Goal: Task Accomplishment & Management: Use online tool/utility

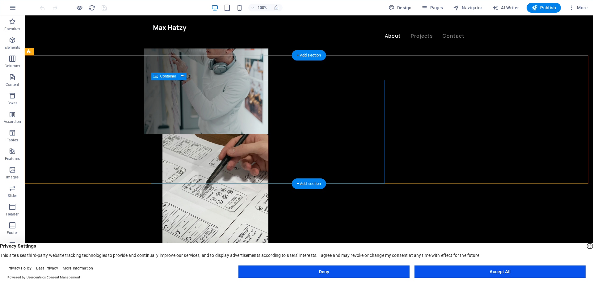
scroll to position [247, 0]
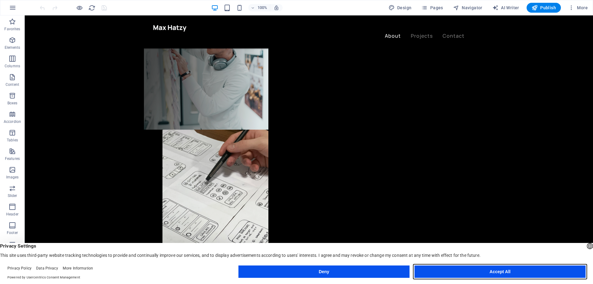
drag, startPoint x: 490, startPoint y: 270, endPoint x: 465, endPoint y: 254, distance: 30.0
click at [490, 270] on button "Accept All" at bounding box center [500, 272] width 171 height 12
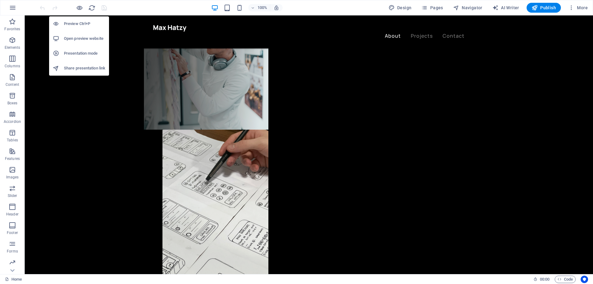
click at [74, 54] on h6 "Presentation mode" at bounding box center [84, 53] width 41 height 7
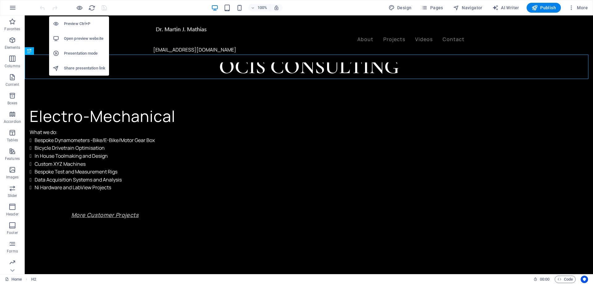
click at [81, 37] on h6 "Open preview website" at bounding box center [84, 38] width 41 height 7
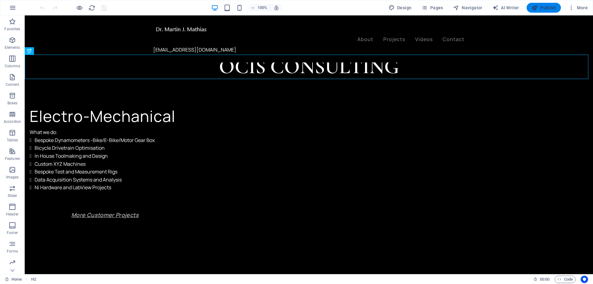
click at [302, 6] on span "Publish" at bounding box center [544, 8] width 24 height 6
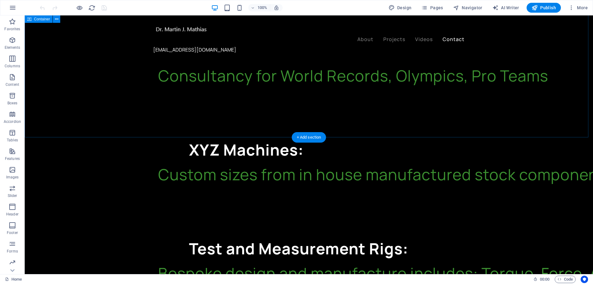
scroll to position [989, 0]
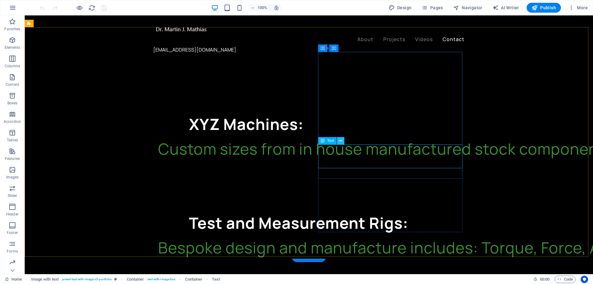
click at [341, 143] on icon at bounding box center [340, 141] width 3 height 6
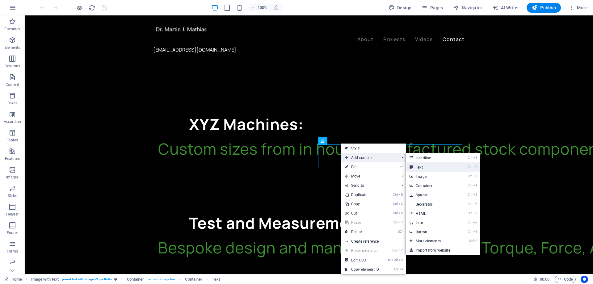
click at [427, 167] on link "Ctrl 2 Text" at bounding box center [431, 167] width 51 height 9
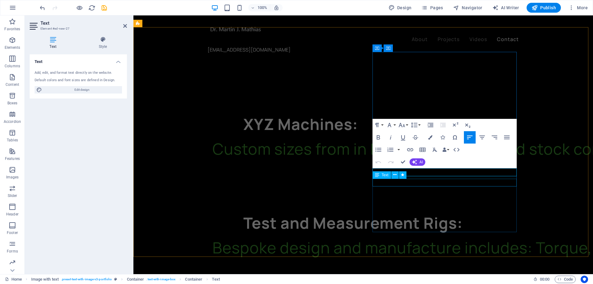
click at [410, 172] on div "Text" at bounding box center [392, 176] width 38 height 8
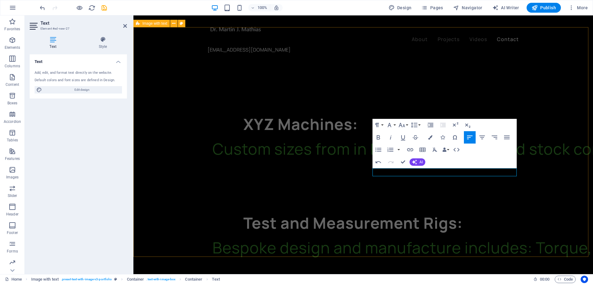
drag, startPoint x: 434, startPoint y: 173, endPoint x: 372, endPoint y: 173, distance: 61.8
click at [429, 139] on icon "button" at bounding box center [430, 137] width 4 height 4
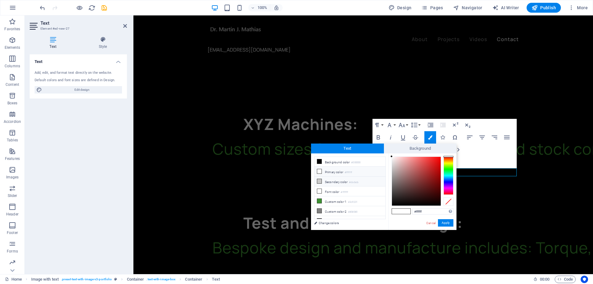
click at [320, 181] on icon at bounding box center [319, 181] width 4 height 4
type input "#cbcbcb"
click at [443, 224] on button "Apply" at bounding box center [445, 222] width 15 height 7
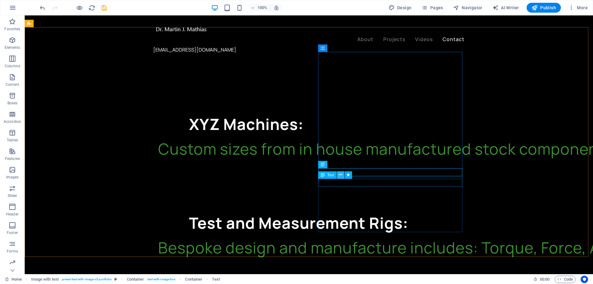
click at [341, 176] on icon at bounding box center [340, 175] width 3 height 6
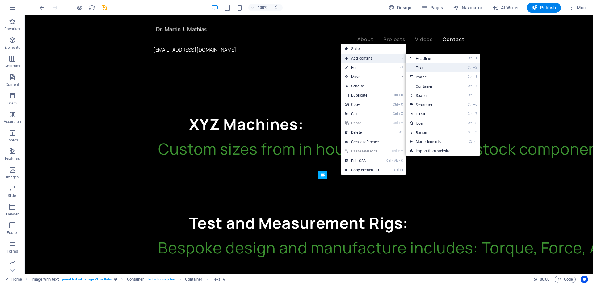
click at [426, 67] on link "Ctrl 2 Text" at bounding box center [431, 67] width 51 height 9
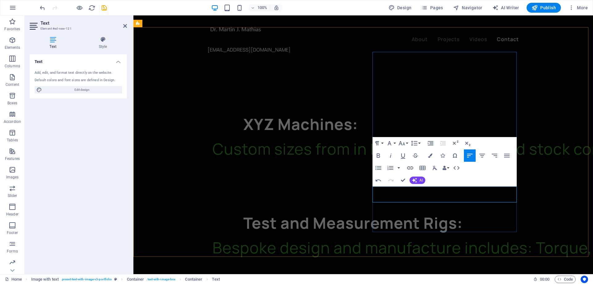
drag, startPoint x: 416, startPoint y: 197, endPoint x: 373, endPoint y: 199, distance: 43.0
click at [430, 155] on icon "button" at bounding box center [430, 156] width 4 height 4
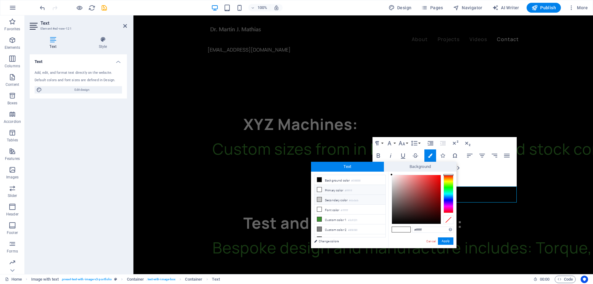
click at [324, 198] on li "Secondary color #cbcbcb" at bounding box center [350, 200] width 71 height 10
type input "#cbcbcb"
click at [448, 241] on button "Apply" at bounding box center [445, 241] width 15 height 7
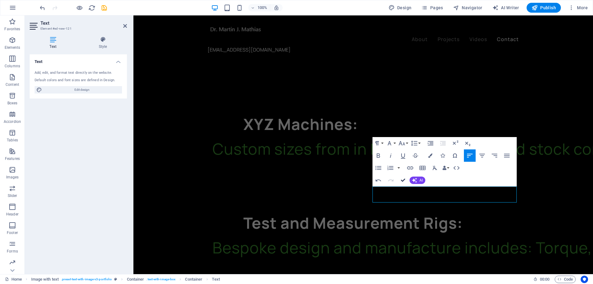
drag, startPoint x: 403, startPoint y: 178, endPoint x: 379, endPoint y: 163, distance: 29.3
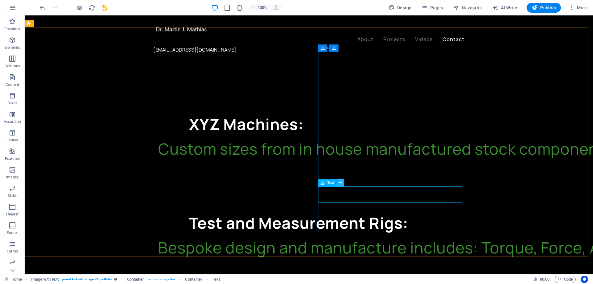
click at [340, 185] on icon at bounding box center [340, 183] width 3 height 6
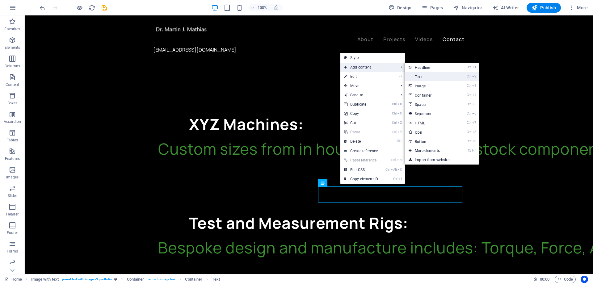
click at [417, 74] on link "Ctrl 2 Text" at bounding box center [430, 76] width 51 height 9
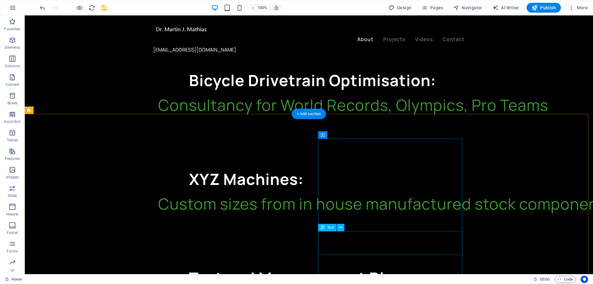
scroll to position [958, 0]
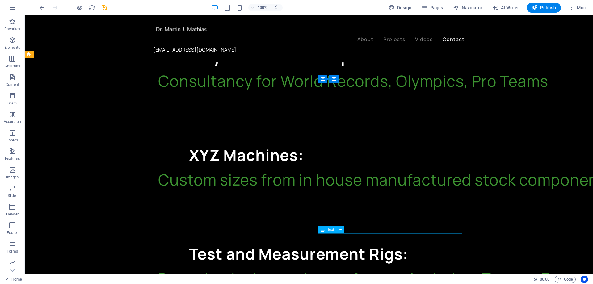
click at [329, 231] on span "Text" at bounding box center [331, 230] width 7 height 4
click at [342, 231] on icon at bounding box center [340, 230] width 3 height 6
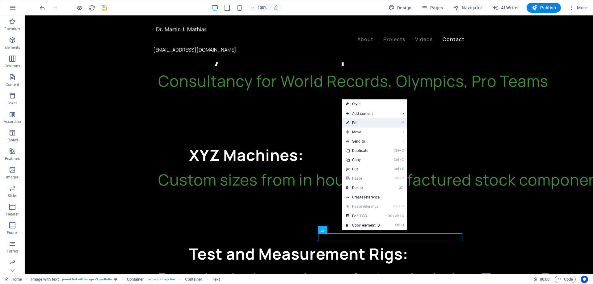
click at [361, 123] on link "⏎ Edit" at bounding box center [362, 122] width 41 height 9
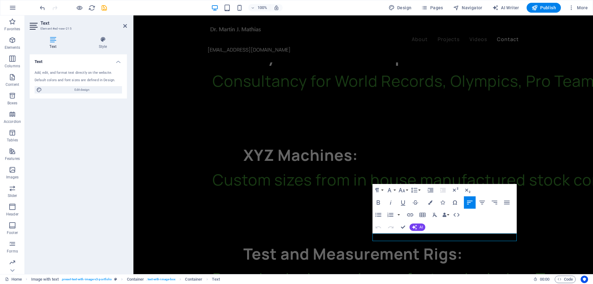
click at [52, 42] on icon at bounding box center [53, 39] width 47 height 6
click at [49, 147] on div "Text Add, edit, and format text directly on the website. Default colors and fon…" at bounding box center [78, 161] width 97 height 215
click at [12, 59] on icon "button" at bounding box center [12, 57] width 7 height 7
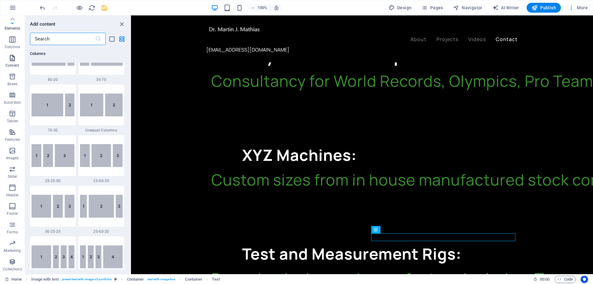
scroll to position [1081, 0]
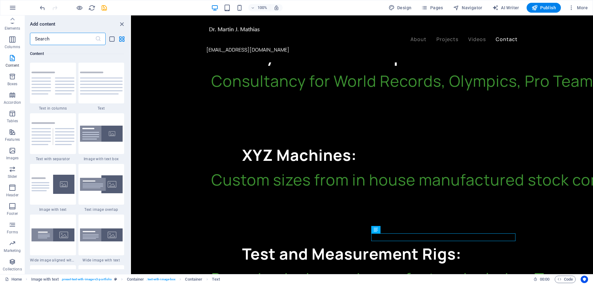
click at [37, 38] on input "text" at bounding box center [62, 39] width 65 height 12
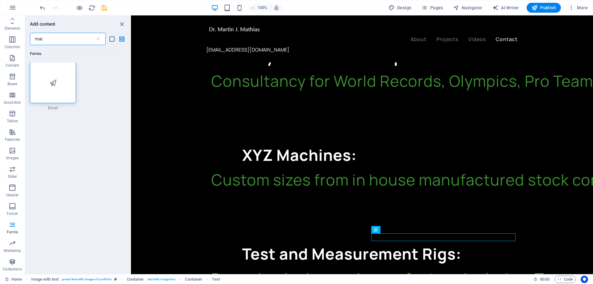
scroll to position [0, 0]
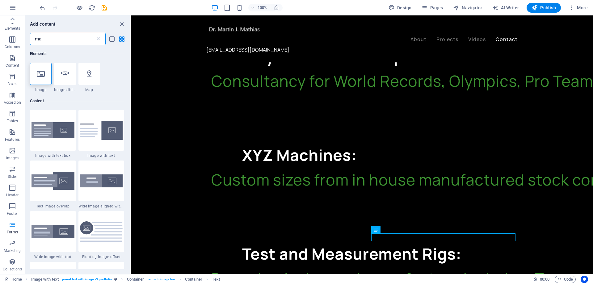
type input "m"
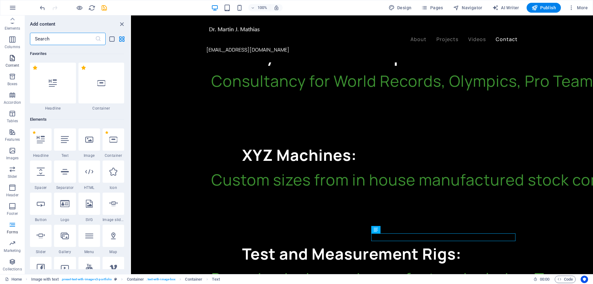
click at [12, 62] on icon "button" at bounding box center [12, 57] width 7 height 7
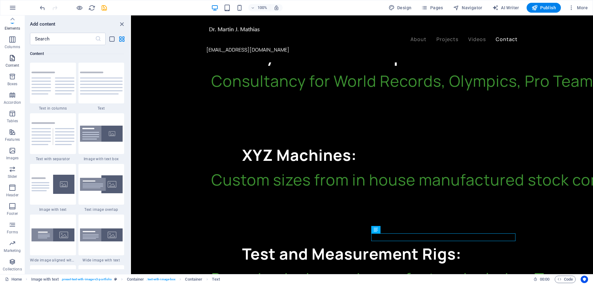
scroll to position [1081, 0]
click at [45, 37] on input "text" at bounding box center [62, 39] width 65 height 12
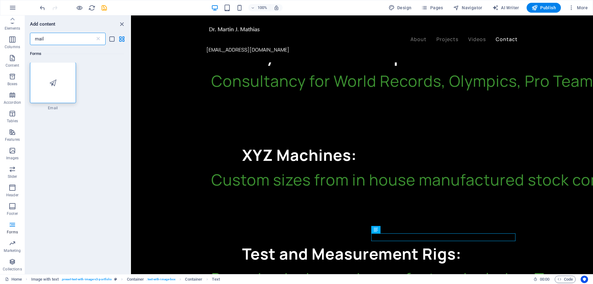
scroll to position [0, 0]
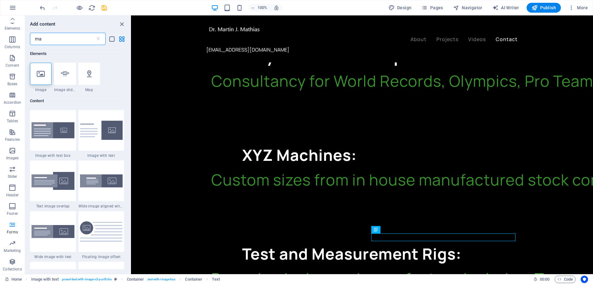
type input "m"
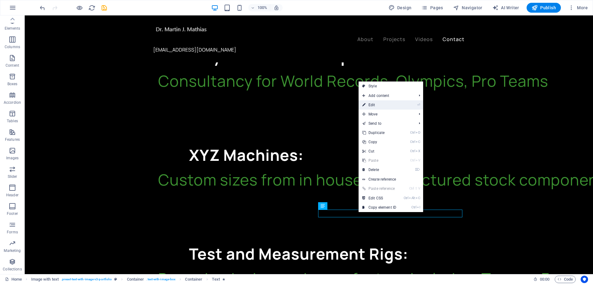
click at [380, 106] on link "⏎ Edit" at bounding box center [379, 104] width 41 height 9
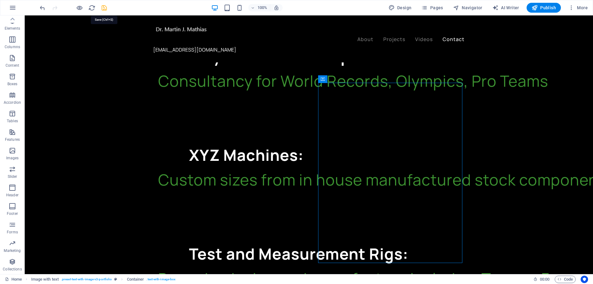
click at [103, 8] on icon "save" at bounding box center [104, 7] width 7 height 7
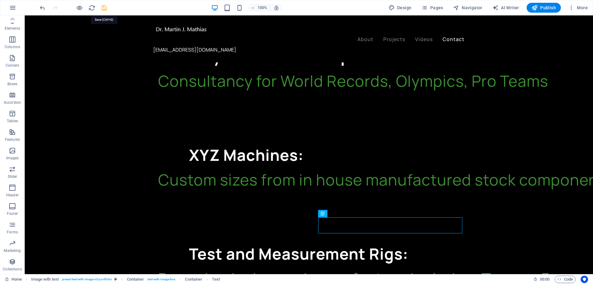
click at [102, 8] on icon "save" at bounding box center [104, 7] width 7 height 7
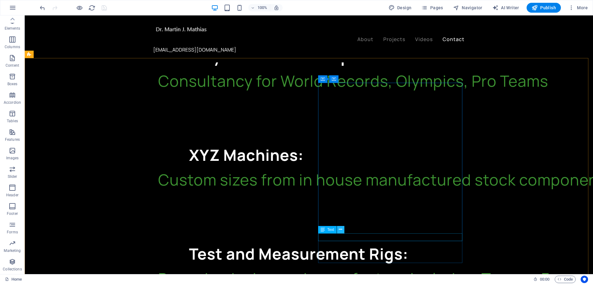
click at [340, 231] on icon at bounding box center [340, 230] width 3 height 6
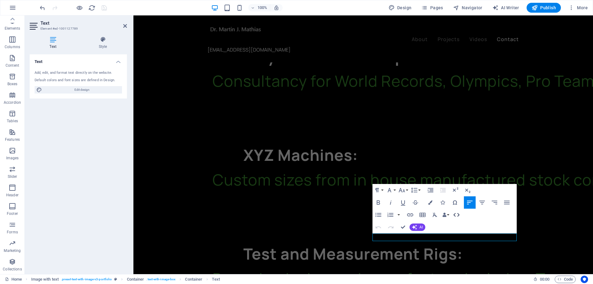
click at [459, 214] on icon "button" at bounding box center [457, 215] width 6 height 4
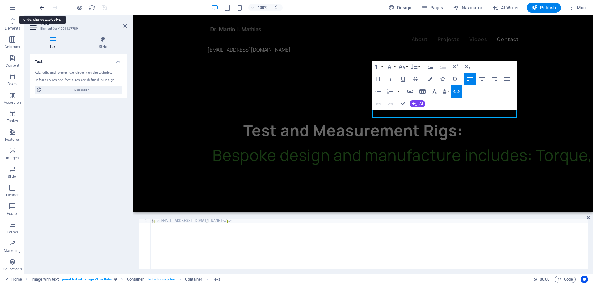
click at [42, 7] on icon "undo" at bounding box center [42, 7] width 7 height 7
click at [55, 9] on icon "redo" at bounding box center [54, 7] width 7 height 7
click at [66, 234] on div "Text Add, edit, and format text directly on the website. Default colors and fon…" at bounding box center [78, 161] width 97 height 215
click at [588, 218] on icon at bounding box center [589, 217] width 4 height 5
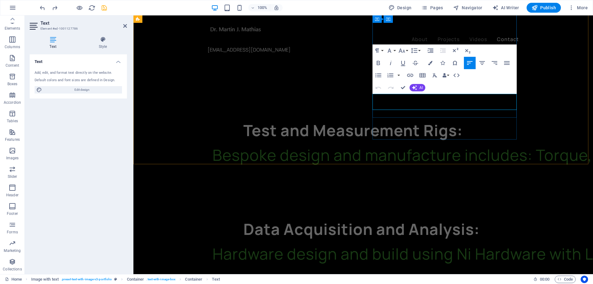
click at [402, 105] on div "Text" at bounding box center [388, 107] width 30 height 8
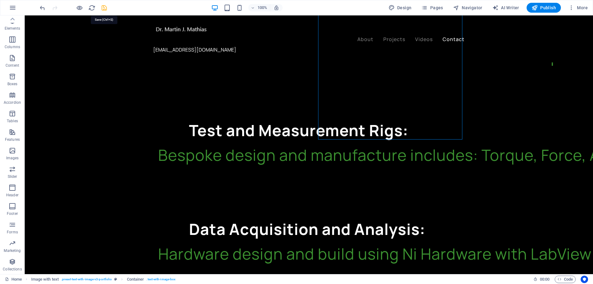
click at [103, 9] on icon "save" at bounding box center [104, 7] width 7 height 7
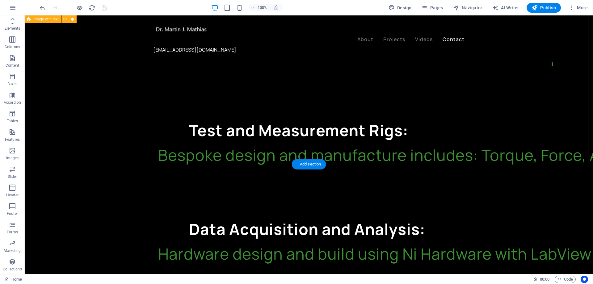
scroll to position [1020, 0]
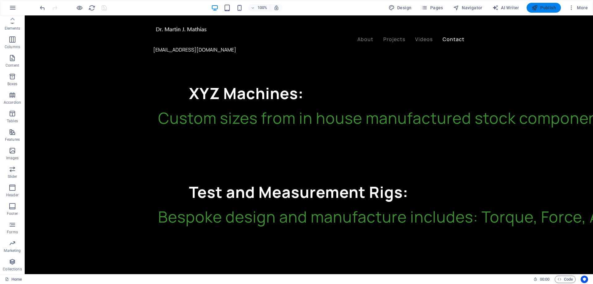
click at [541, 6] on span "Publish" at bounding box center [544, 8] width 24 height 6
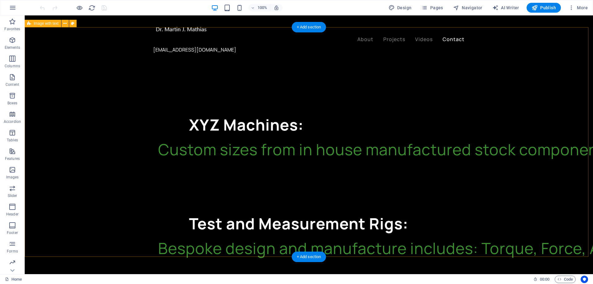
scroll to position [989, 0]
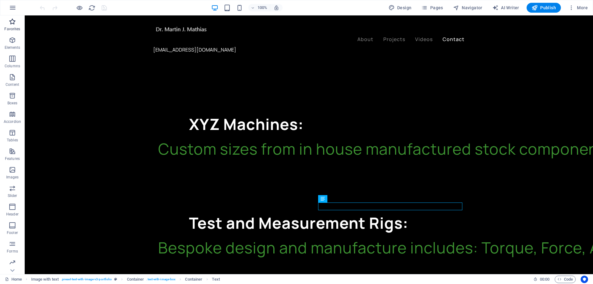
click at [14, 24] on icon "button" at bounding box center [12, 21] width 7 height 7
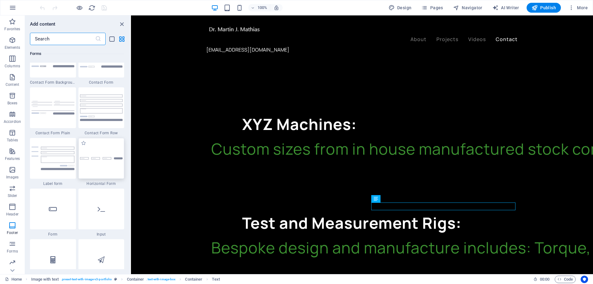
scroll to position [4636, 0]
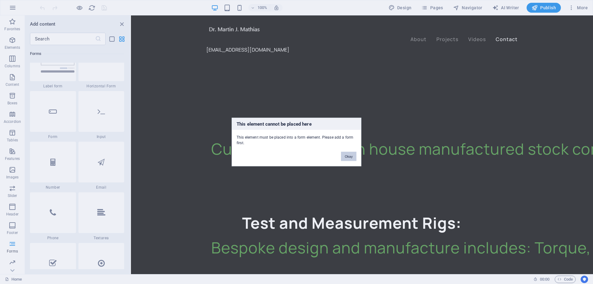
click at [350, 155] on button "Okay" at bounding box center [348, 156] width 15 height 9
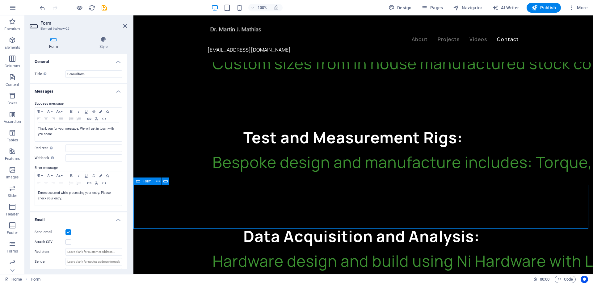
scroll to position [1082, 0]
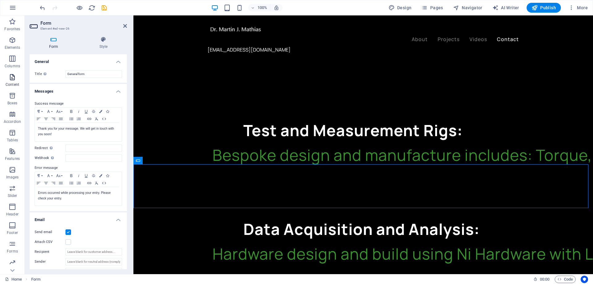
click at [12, 82] on p "Content" at bounding box center [13, 84] width 14 height 5
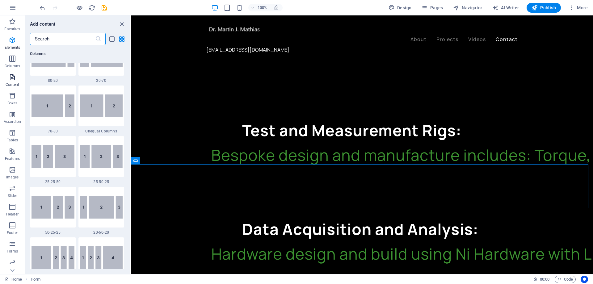
scroll to position [1081, 0]
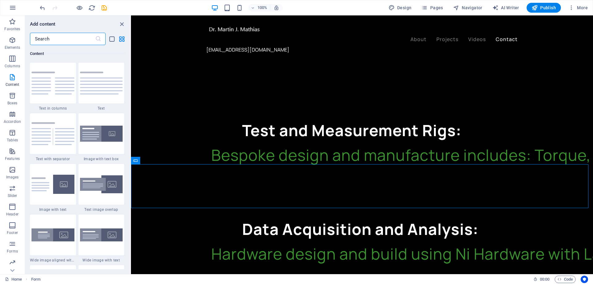
click at [49, 42] on input "text" at bounding box center [62, 39] width 65 height 12
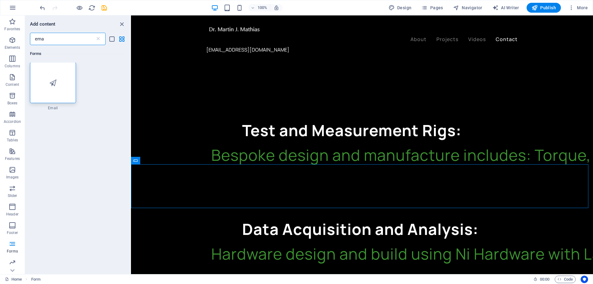
scroll to position [0, 0]
type input "ema"
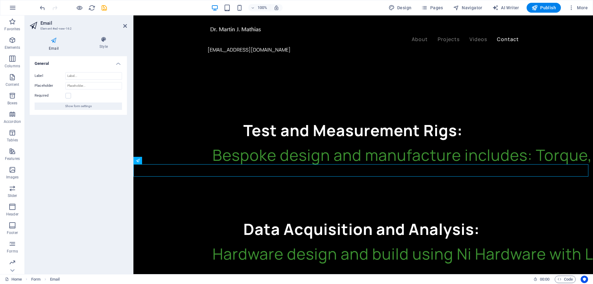
click at [55, 43] on icon at bounding box center [54, 40] width 48 height 8
click at [89, 107] on span "Show form settings" at bounding box center [78, 106] width 27 height 7
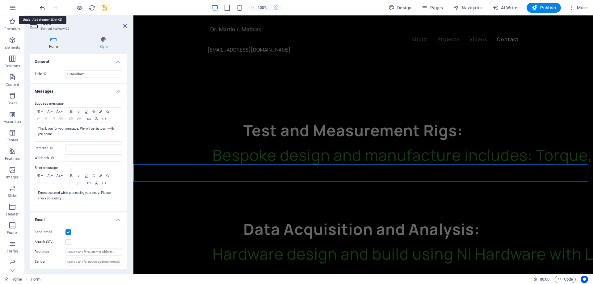
click at [42, 8] on icon "undo" at bounding box center [42, 7] width 7 height 7
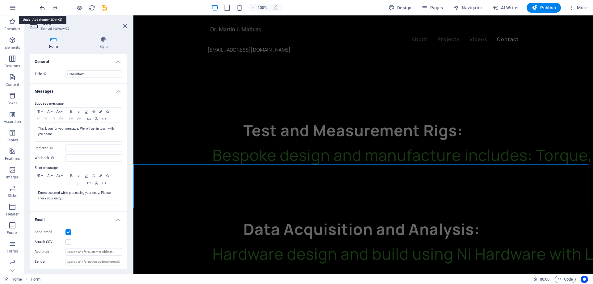
click at [42, 8] on icon "undo" at bounding box center [42, 7] width 7 height 7
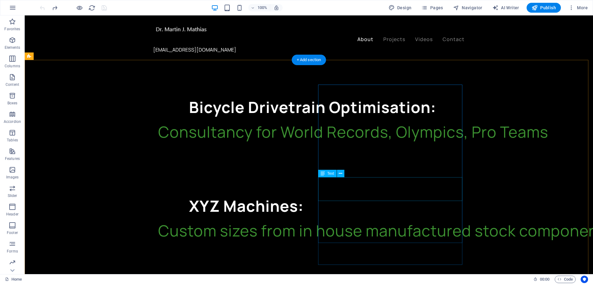
scroll to position [958, 0]
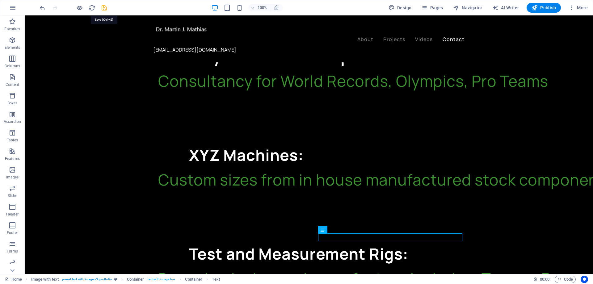
click at [103, 9] on icon "save" at bounding box center [104, 7] width 7 height 7
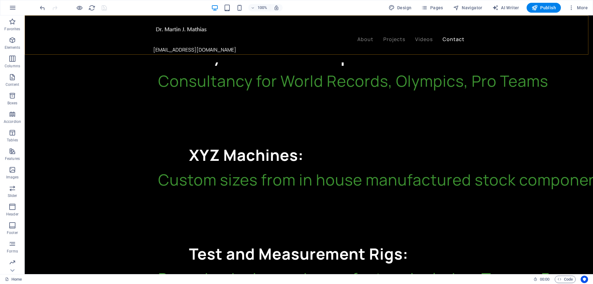
click at [112, 40] on div "About Projects Videos Contact [EMAIL_ADDRESS][DOMAIN_NAME]" at bounding box center [309, 38] width 569 height 47
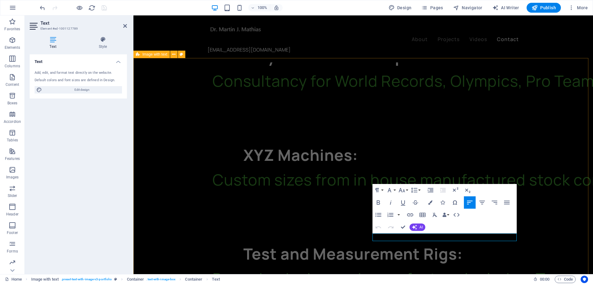
drag, startPoint x: 428, startPoint y: 237, endPoint x: 370, endPoint y: 233, distance: 58.5
click at [410, 214] on icon "button" at bounding box center [410, 214] width 7 height 7
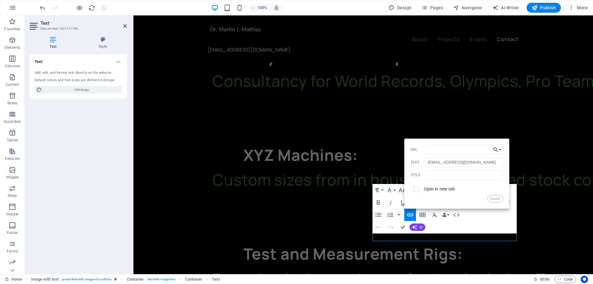
click at [501, 149] on button "Choose Link" at bounding box center [498, 150] width 12 height 10
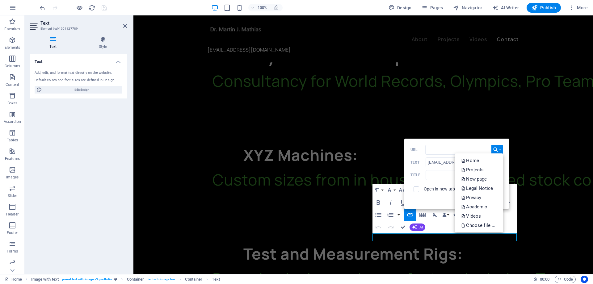
click at [435, 194] on div "Open in new tab" at bounding box center [457, 190] width 93 height 12
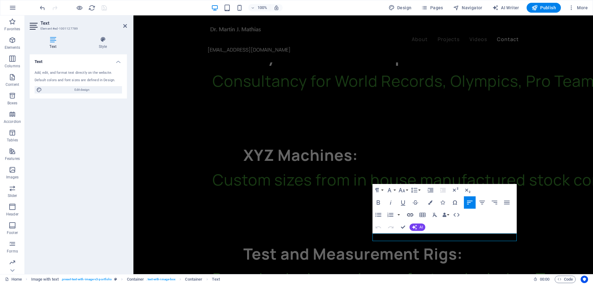
click at [410, 214] on icon "button" at bounding box center [410, 214] width 7 height 7
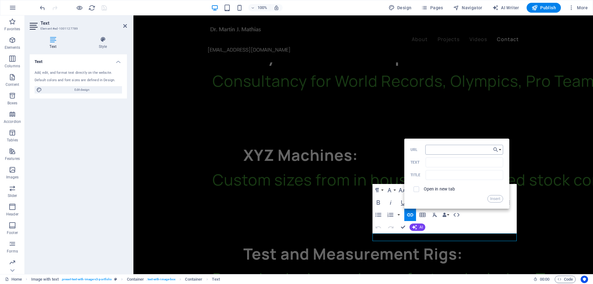
click at [443, 151] on input "URL" at bounding box center [465, 150] width 78 height 10
type input "email"
click at [495, 151] on icon "button" at bounding box center [496, 149] width 5 height 5
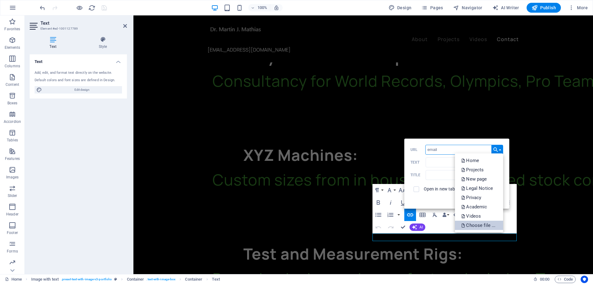
click at [488, 224] on p "Choose file ..." at bounding box center [479, 225] width 36 height 9
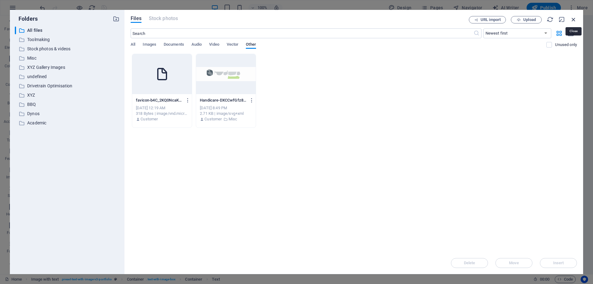
click at [574, 21] on icon "button" at bounding box center [574, 19] width 7 height 7
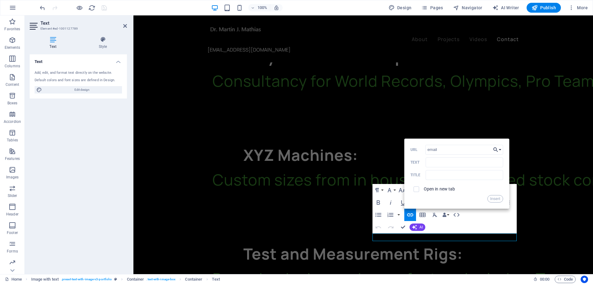
click at [499, 151] on button "Choose Link" at bounding box center [498, 150] width 12 height 10
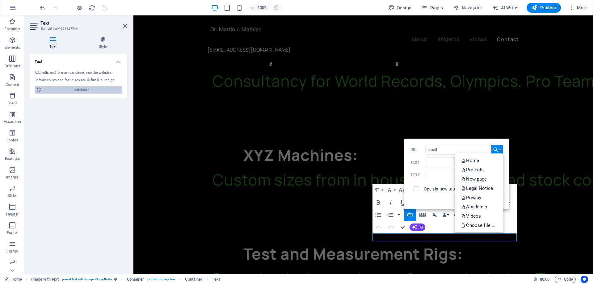
click at [79, 92] on span "Edit design" at bounding box center [82, 89] width 76 height 7
select select "ease-in-out"
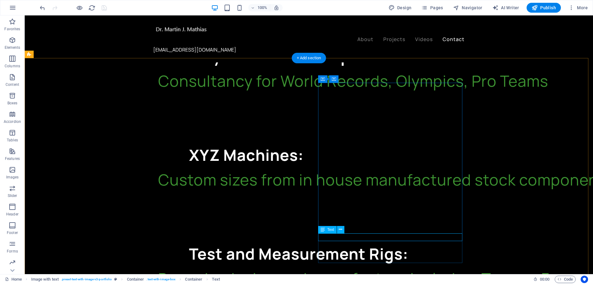
click at [332, 230] on span "Text" at bounding box center [331, 230] width 7 height 4
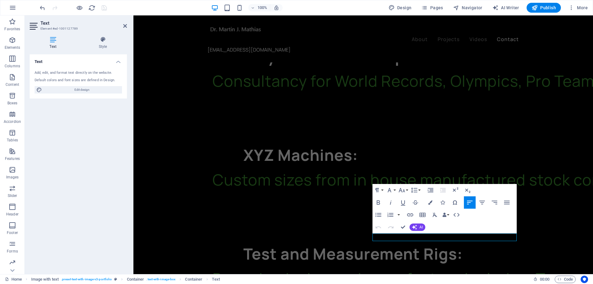
click at [56, 43] on h4 "Text" at bounding box center [54, 42] width 49 height 13
click at [84, 91] on span "Edit design" at bounding box center [82, 89] width 76 height 7
select select "ease-in-out"
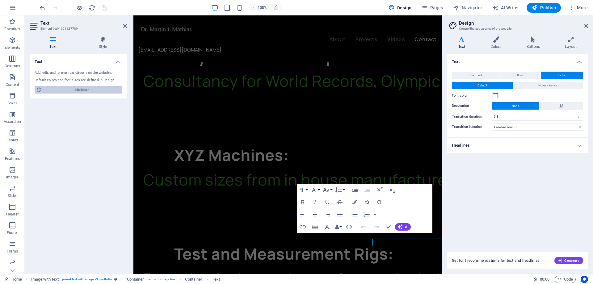
scroll to position [953, 0]
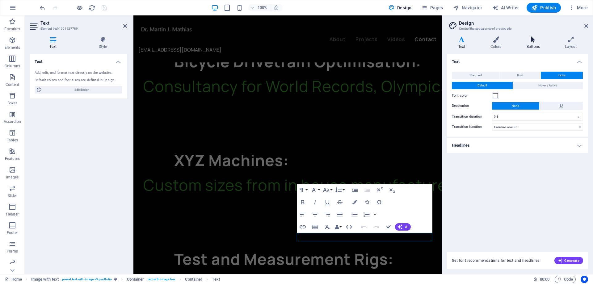
click at [540, 44] on h4 "Buttons" at bounding box center [534, 42] width 38 height 13
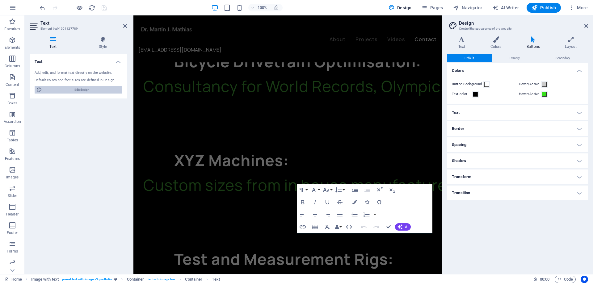
click at [77, 91] on span "Edit design" at bounding box center [82, 89] width 76 height 7
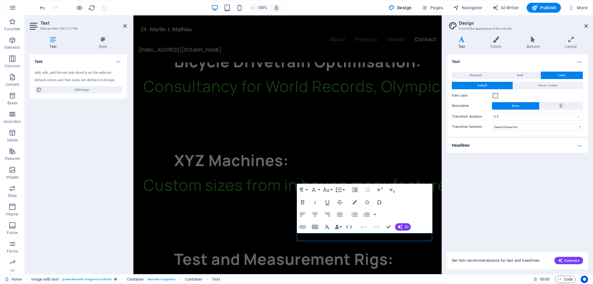
click at [465, 42] on icon at bounding box center [462, 39] width 30 height 6
click at [574, 45] on h4 "Layout" at bounding box center [571, 42] width 34 height 13
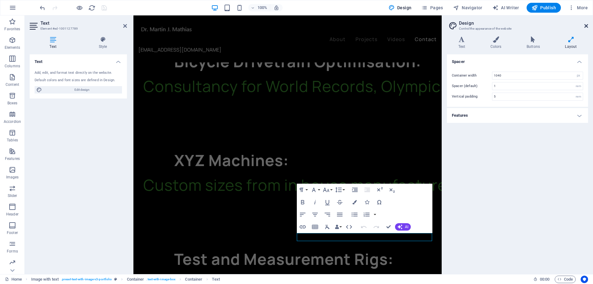
click at [587, 24] on icon at bounding box center [587, 25] width 4 height 5
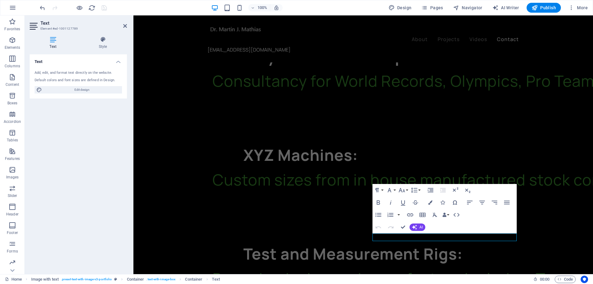
click at [54, 42] on icon at bounding box center [53, 39] width 47 height 6
click at [86, 92] on span "Edit design" at bounding box center [82, 89] width 76 height 7
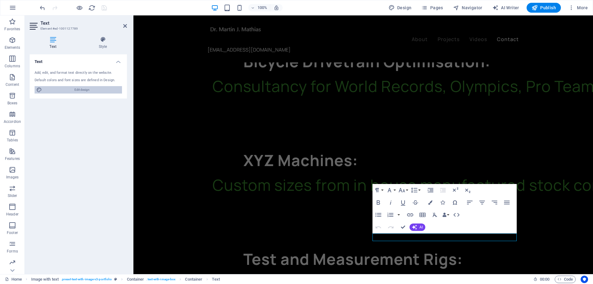
select select "ease-in-out"
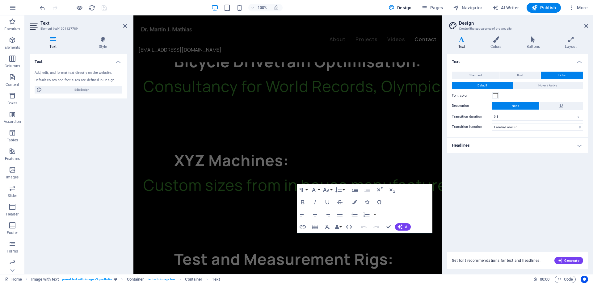
click at [57, 133] on div "Text Add, edit, and format text directly on the website. Default colors and fon…" at bounding box center [78, 161] width 97 height 215
click at [340, 227] on button "Data Bindings" at bounding box center [338, 227] width 9 height 12
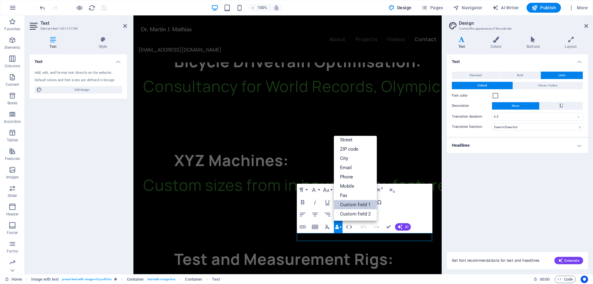
scroll to position [0, 0]
click at [416, 206] on div "Paragraph Format Normal Heading 1 Heading 2 Heading 3 Heading 4 Heading 5 Headi…" at bounding box center [365, 208] width 136 height 49
click at [405, 226] on button "AI" at bounding box center [403, 226] width 16 height 7
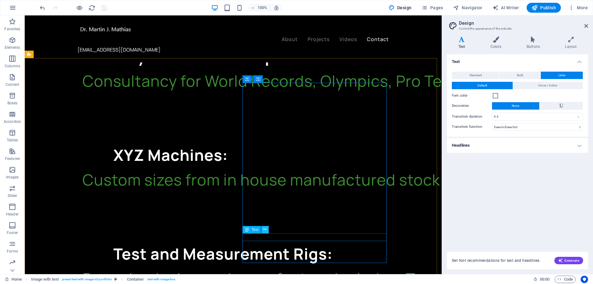
click at [265, 232] on icon at bounding box center [264, 230] width 3 height 6
click at [264, 231] on icon at bounding box center [264, 230] width 3 height 6
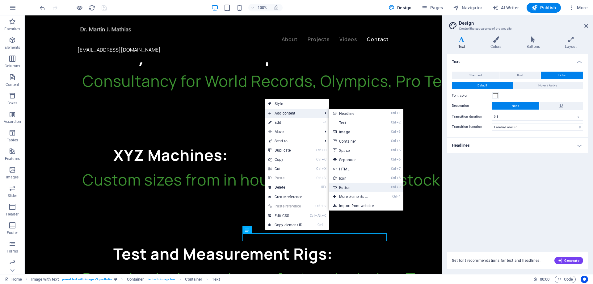
click at [368, 186] on link "Ctrl 9 Button" at bounding box center [354, 187] width 51 height 9
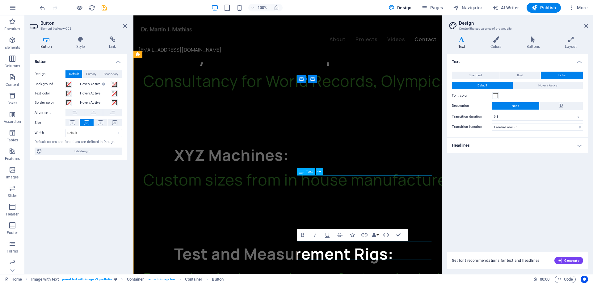
scroll to position [953, 0]
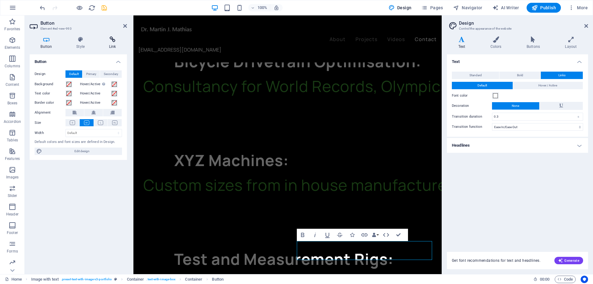
click at [111, 41] on icon at bounding box center [112, 39] width 29 height 6
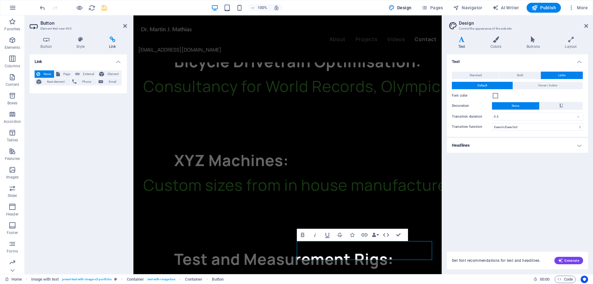
scroll to position [958, 0]
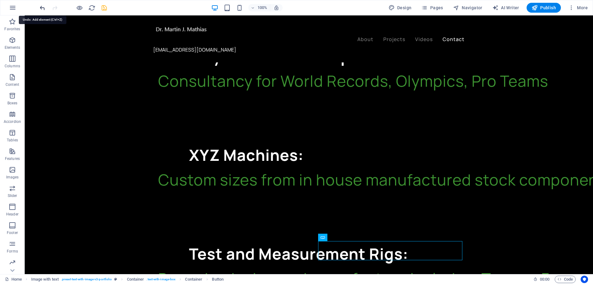
click at [40, 6] on icon "undo" at bounding box center [42, 7] width 7 height 7
